Goal: Information Seeking & Learning: Get advice/opinions

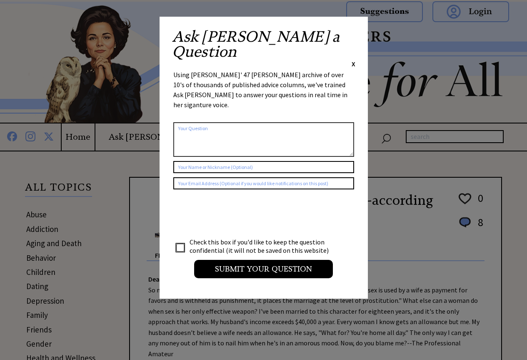
click at [354, 60] on span "X" at bounding box center [354, 64] width 4 height 8
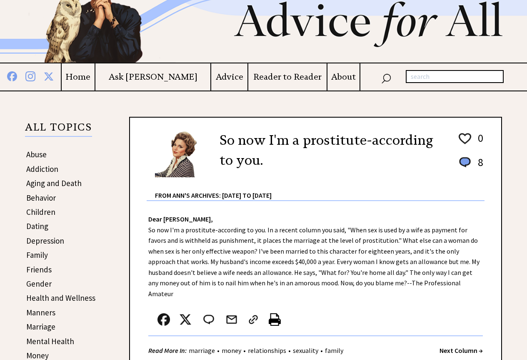
scroll to position [42, 0]
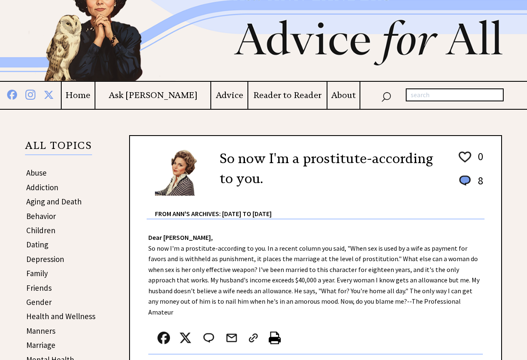
click at [215, 95] on h4 "Advice" at bounding box center [229, 95] width 36 height 10
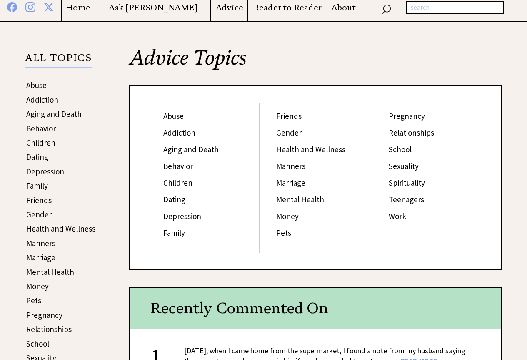
scroll to position [105, 0]
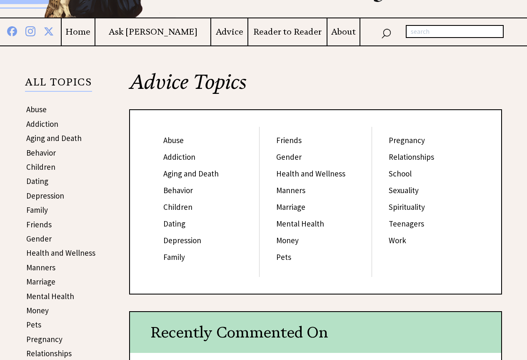
click at [285, 139] on link "Friends" at bounding box center [288, 140] width 25 height 10
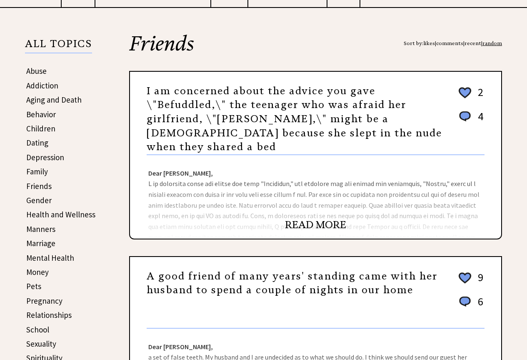
scroll to position [167, 0]
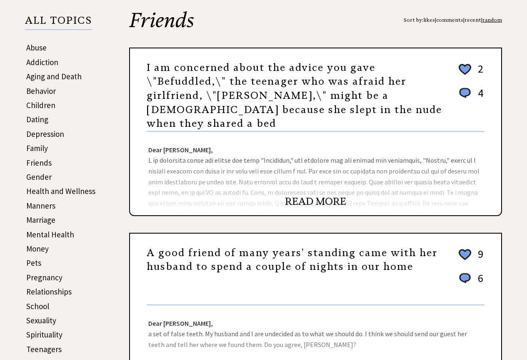
click at [335, 195] on link "READ MORE" at bounding box center [315, 201] width 61 height 13
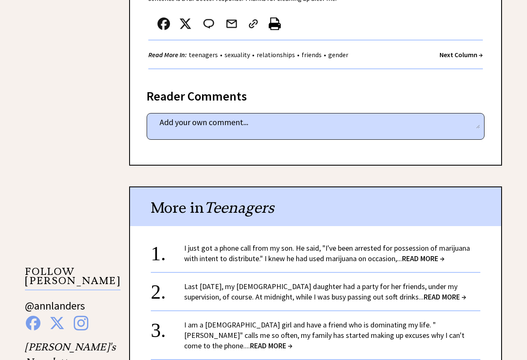
scroll to position [584, 0]
